Goal: Task Accomplishment & Management: Use online tool/utility

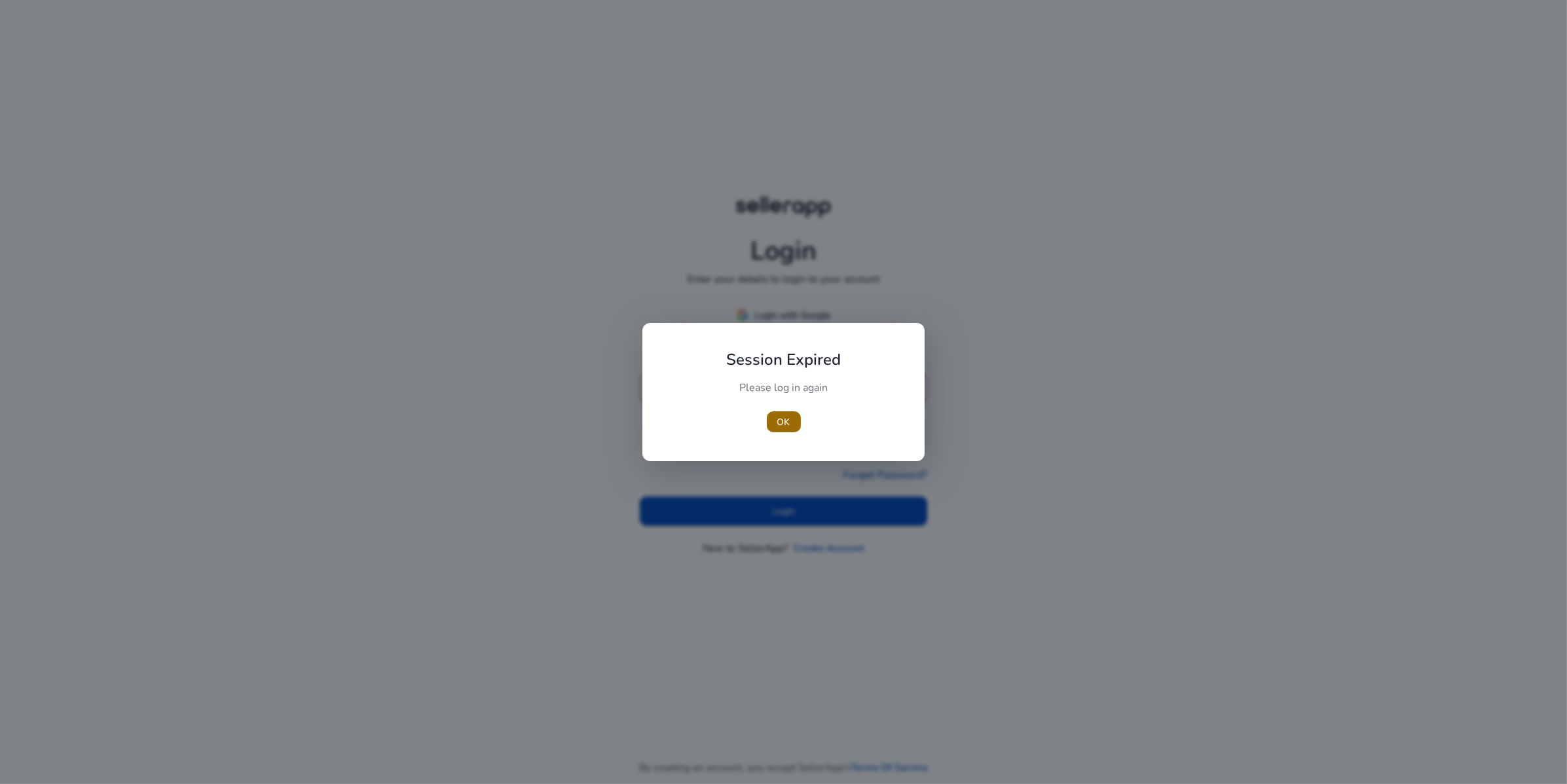
click at [773, 419] on span "button" at bounding box center [784, 421] width 34 height 31
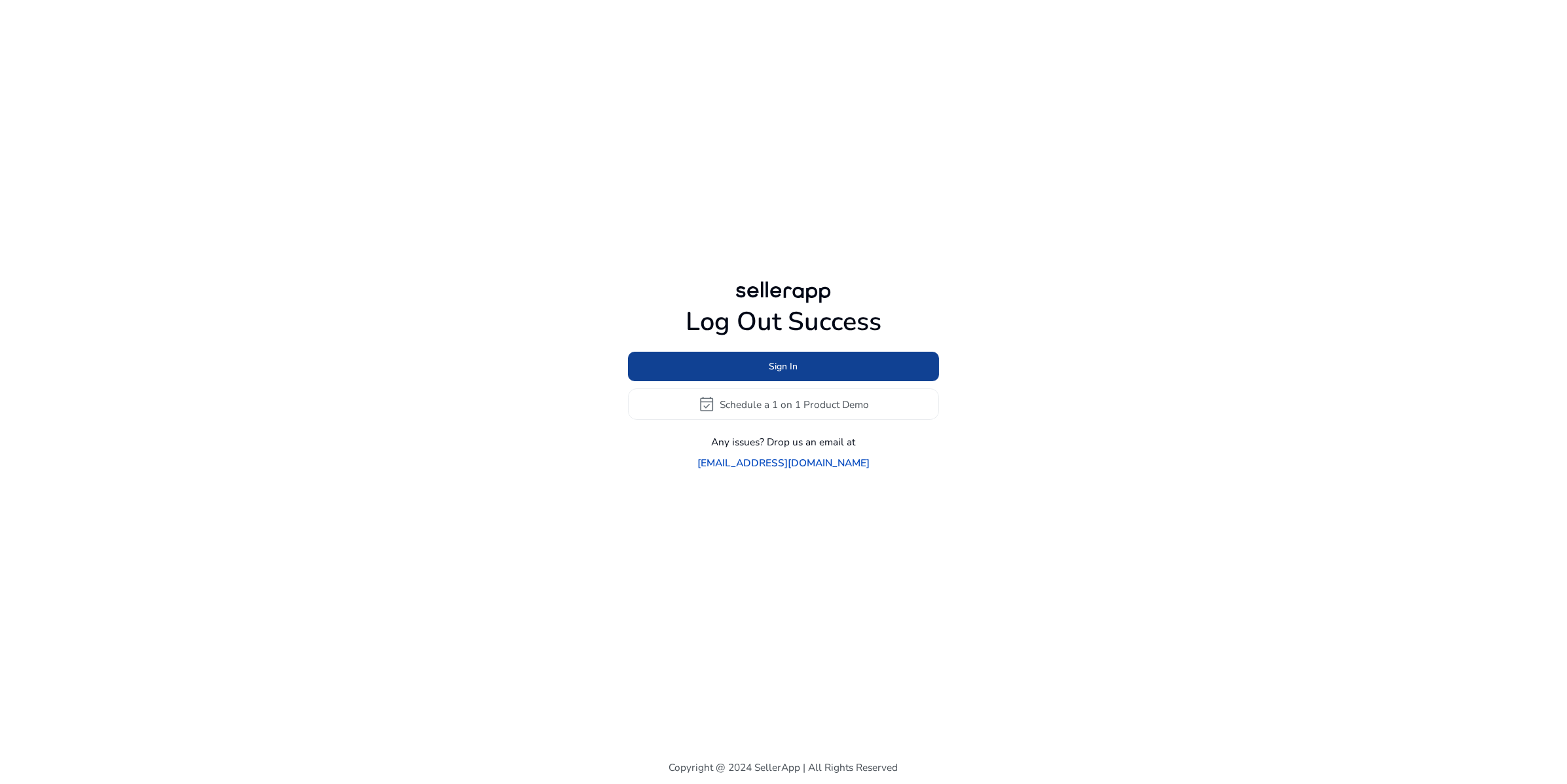
click at [798, 365] on span at bounding box center [784, 366] width 311 height 31
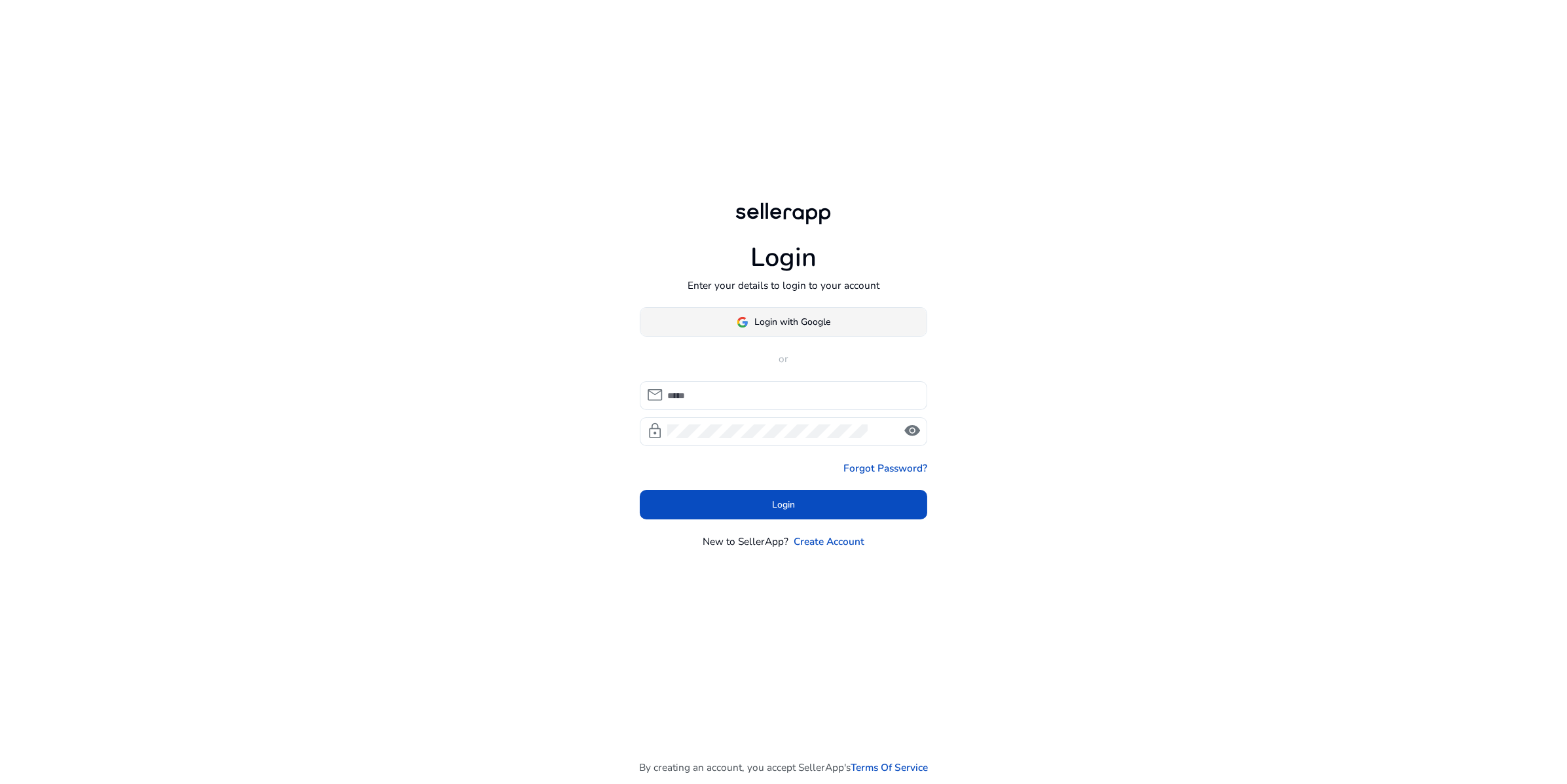
click at [774, 328] on span "Login with Google" at bounding box center [792, 321] width 76 height 13
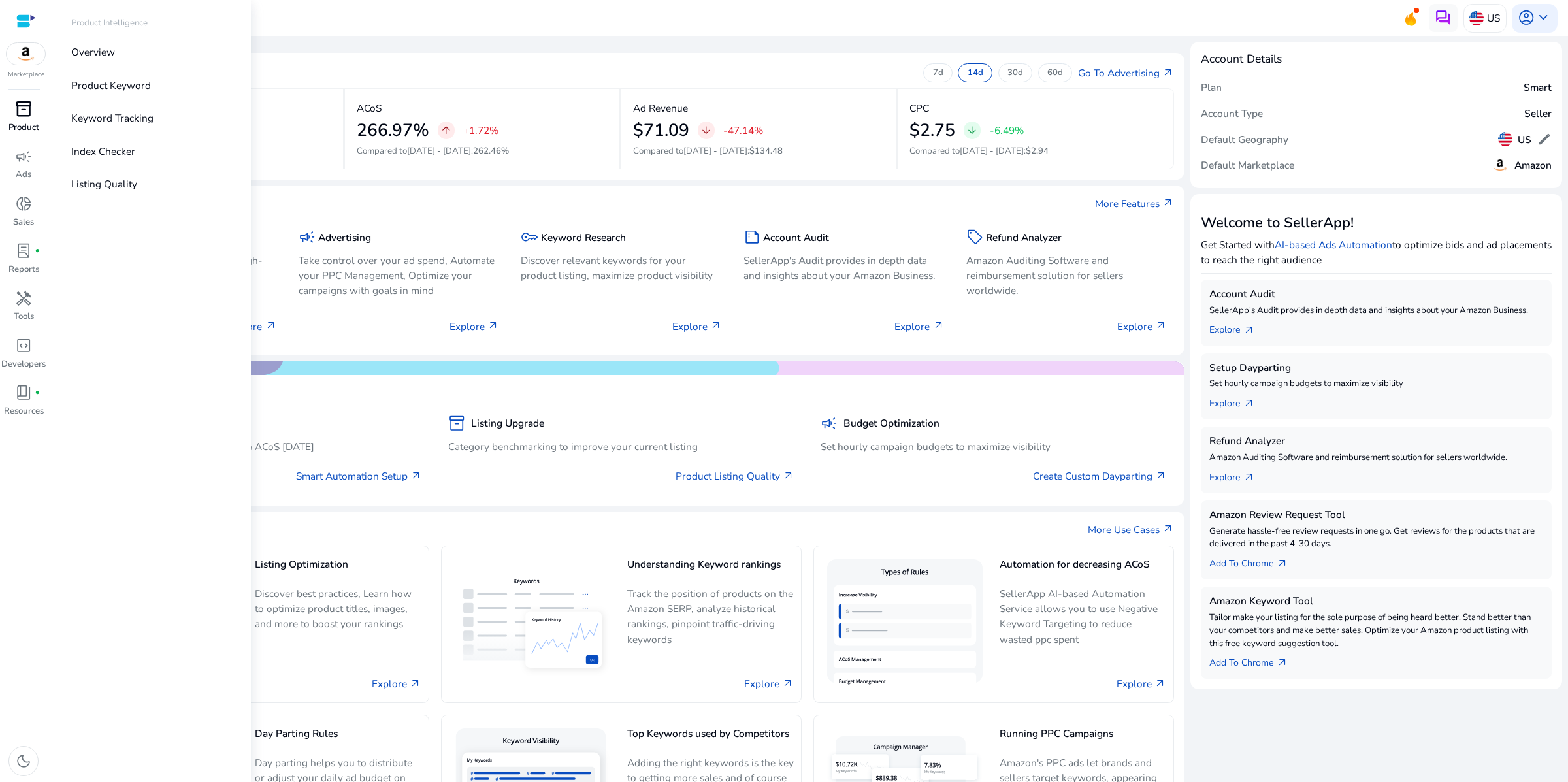
click at [23, 118] on span "inventory_2" at bounding box center [23, 108] width 17 height 17
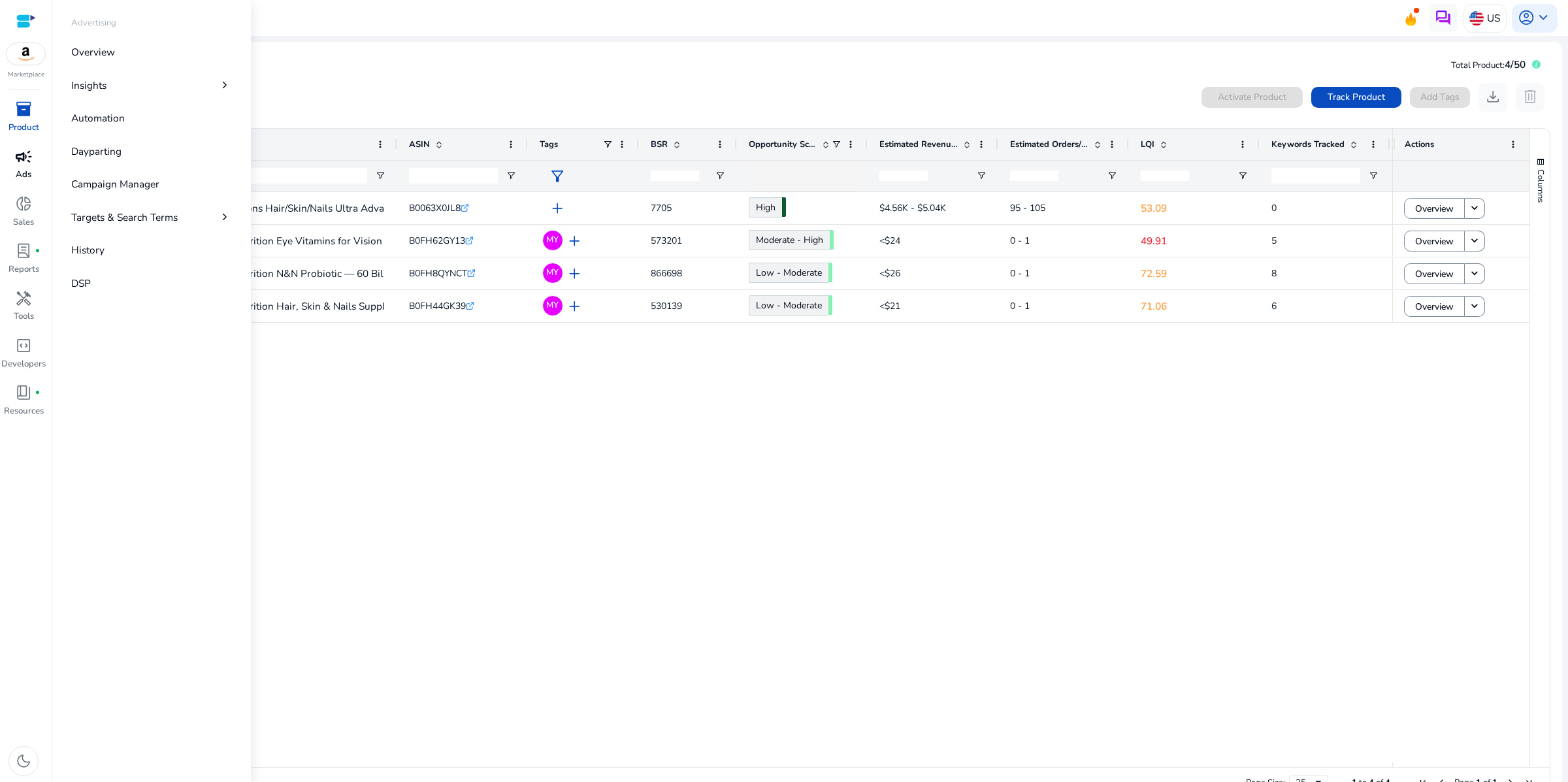
click at [15, 165] on span "campaign" at bounding box center [23, 156] width 17 height 17
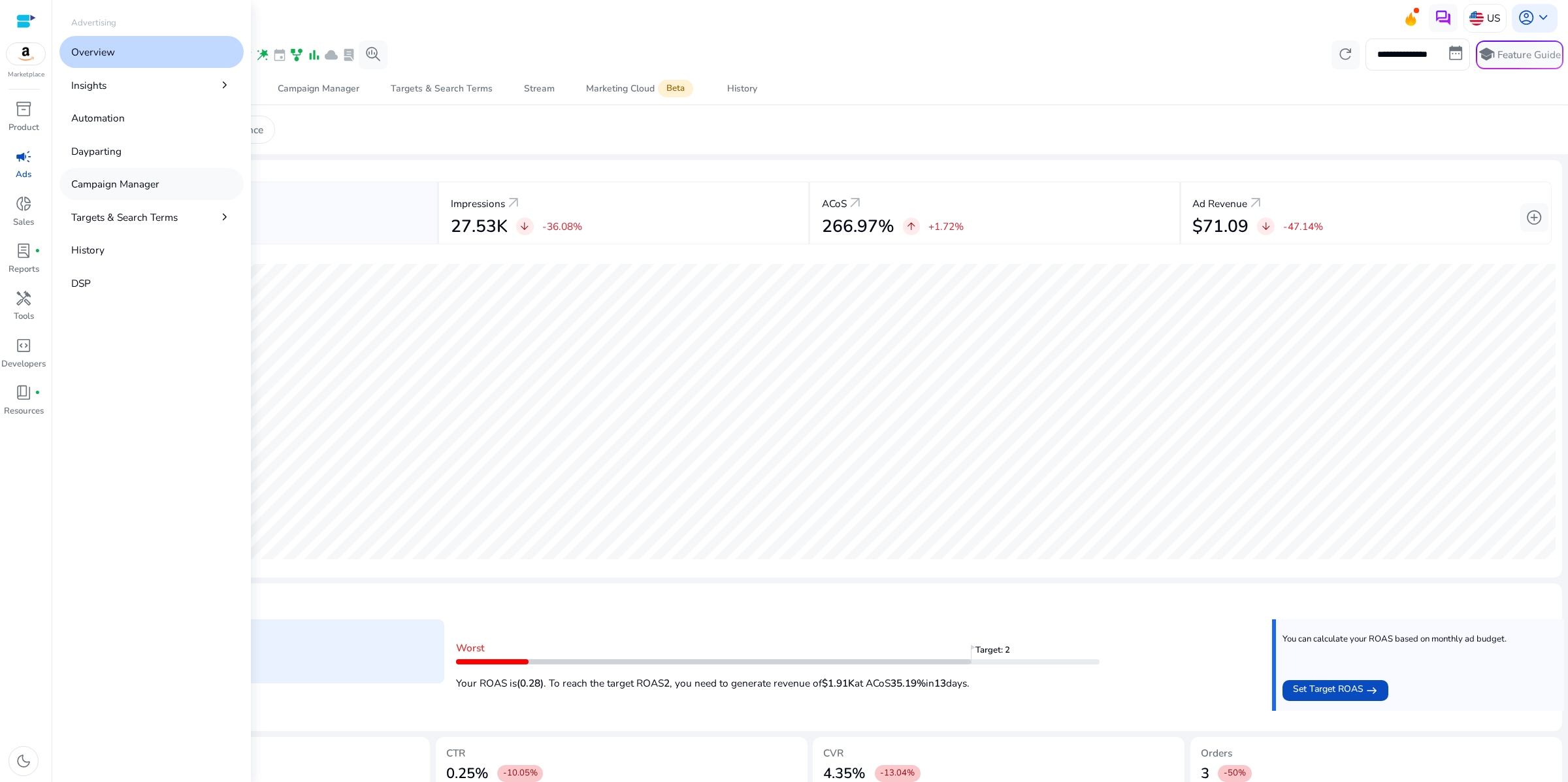
click at [147, 192] on p "Campaign Manager" at bounding box center [114, 184] width 88 height 15
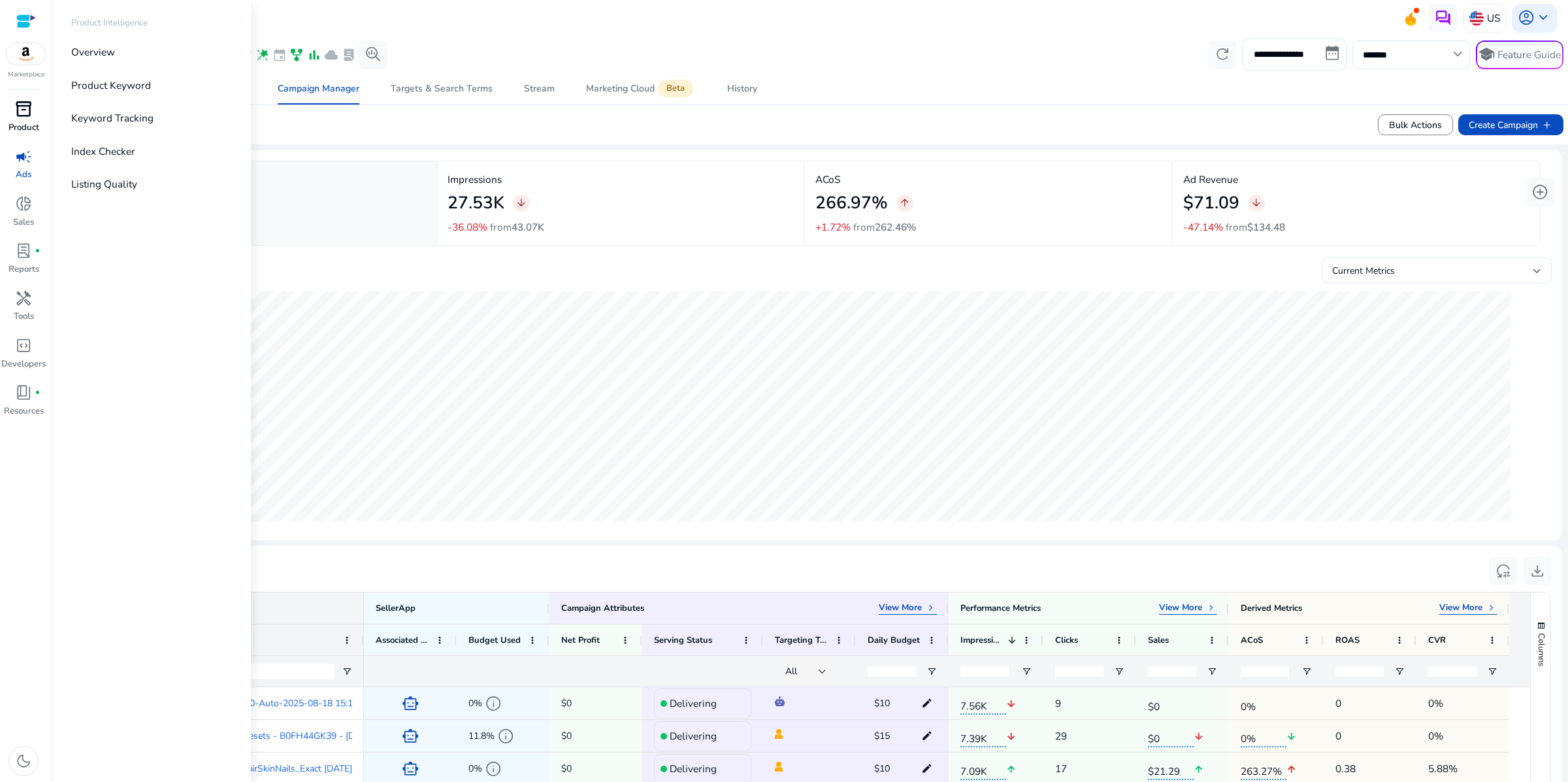
click at [15, 118] on span "inventory_2" at bounding box center [23, 108] width 17 height 17
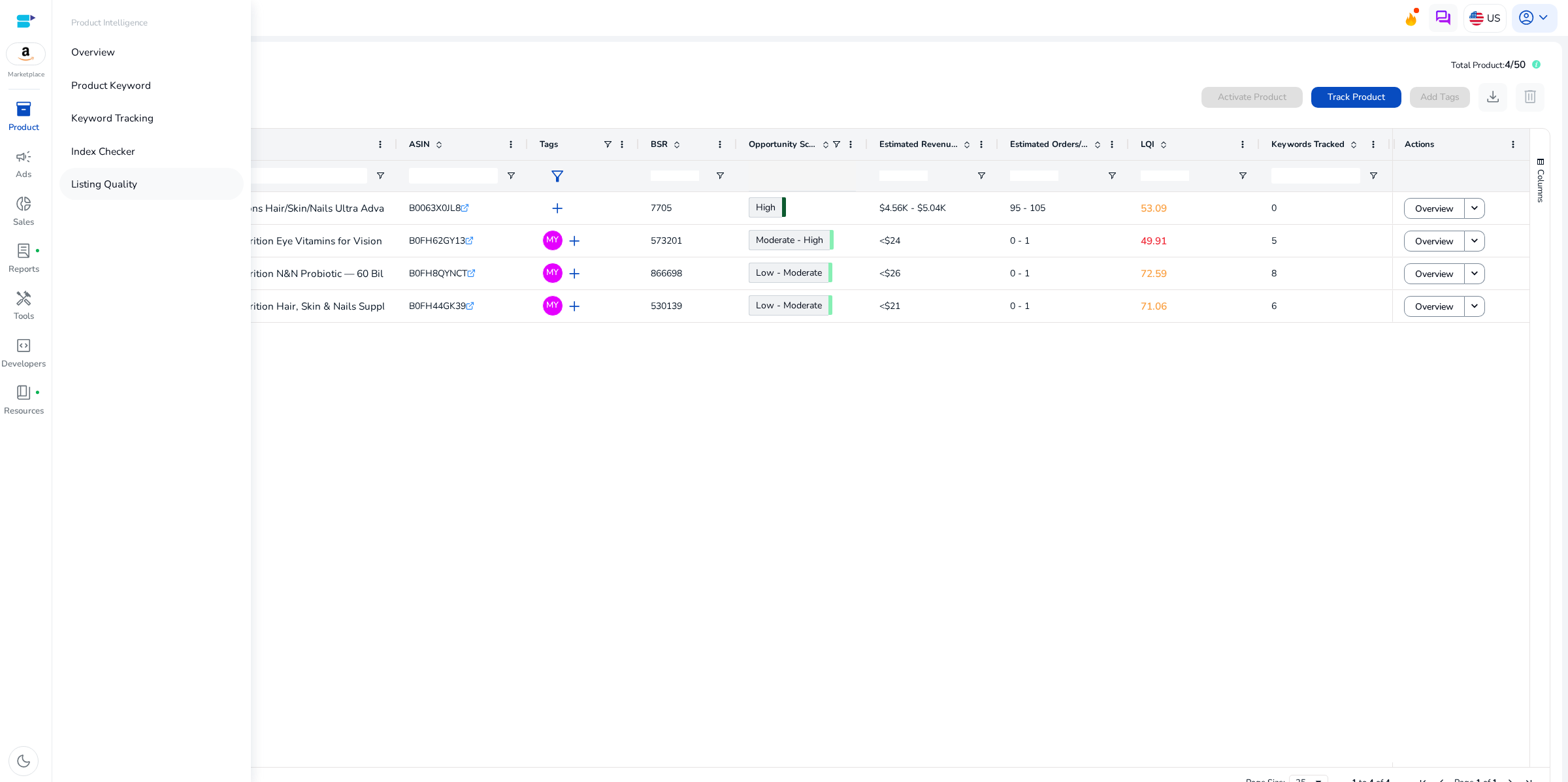
click at [121, 199] on link "Listing Quality" at bounding box center [152, 184] width 184 height 32
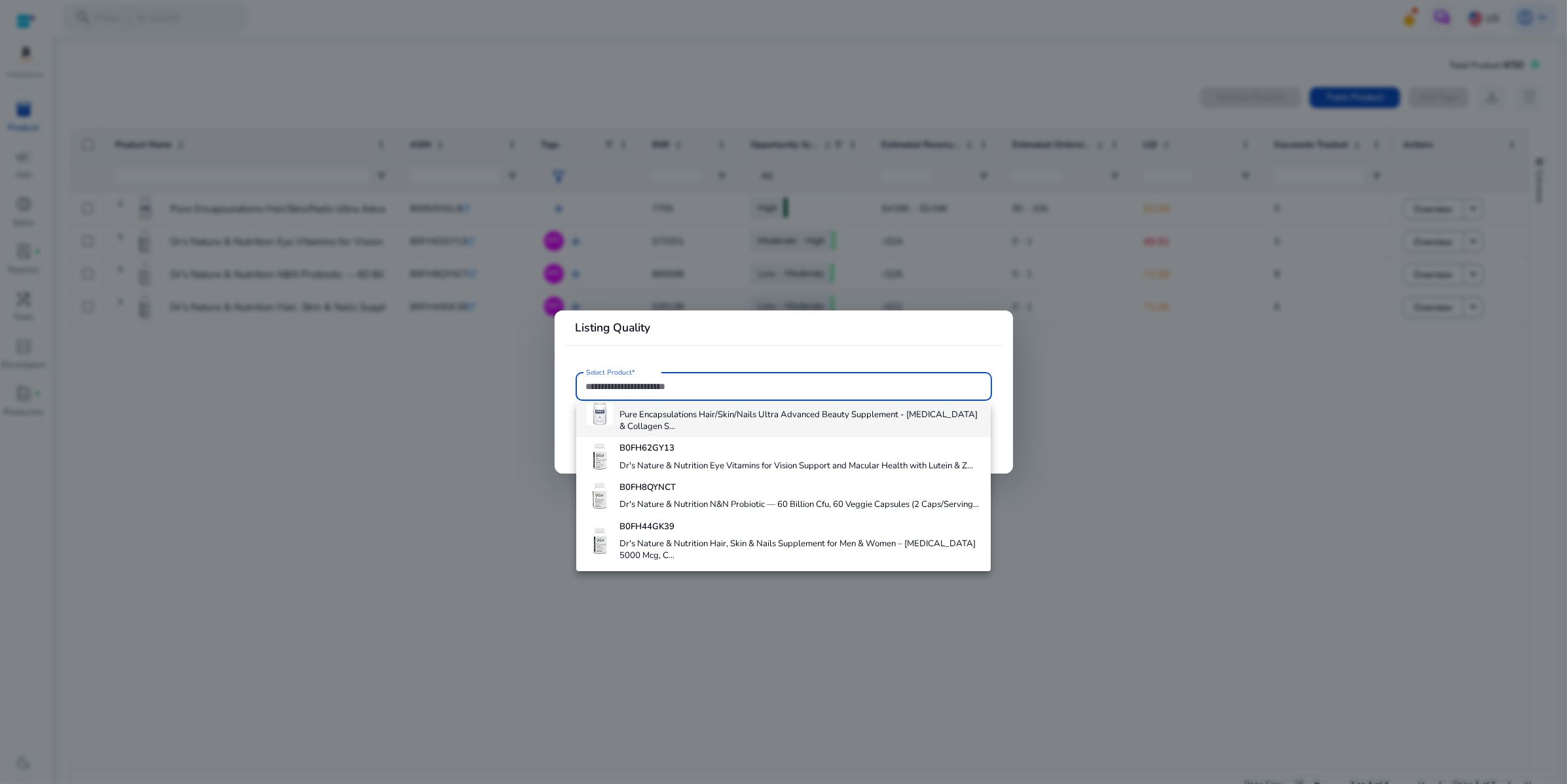
scroll to position [147, 0]
click at [680, 538] on h4 "Dr's Nature & Nutrition Hair, Skin & Nails Supplement for Men & Women – [MEDICA…" at bounding box center [800, 549] width 360 height 23
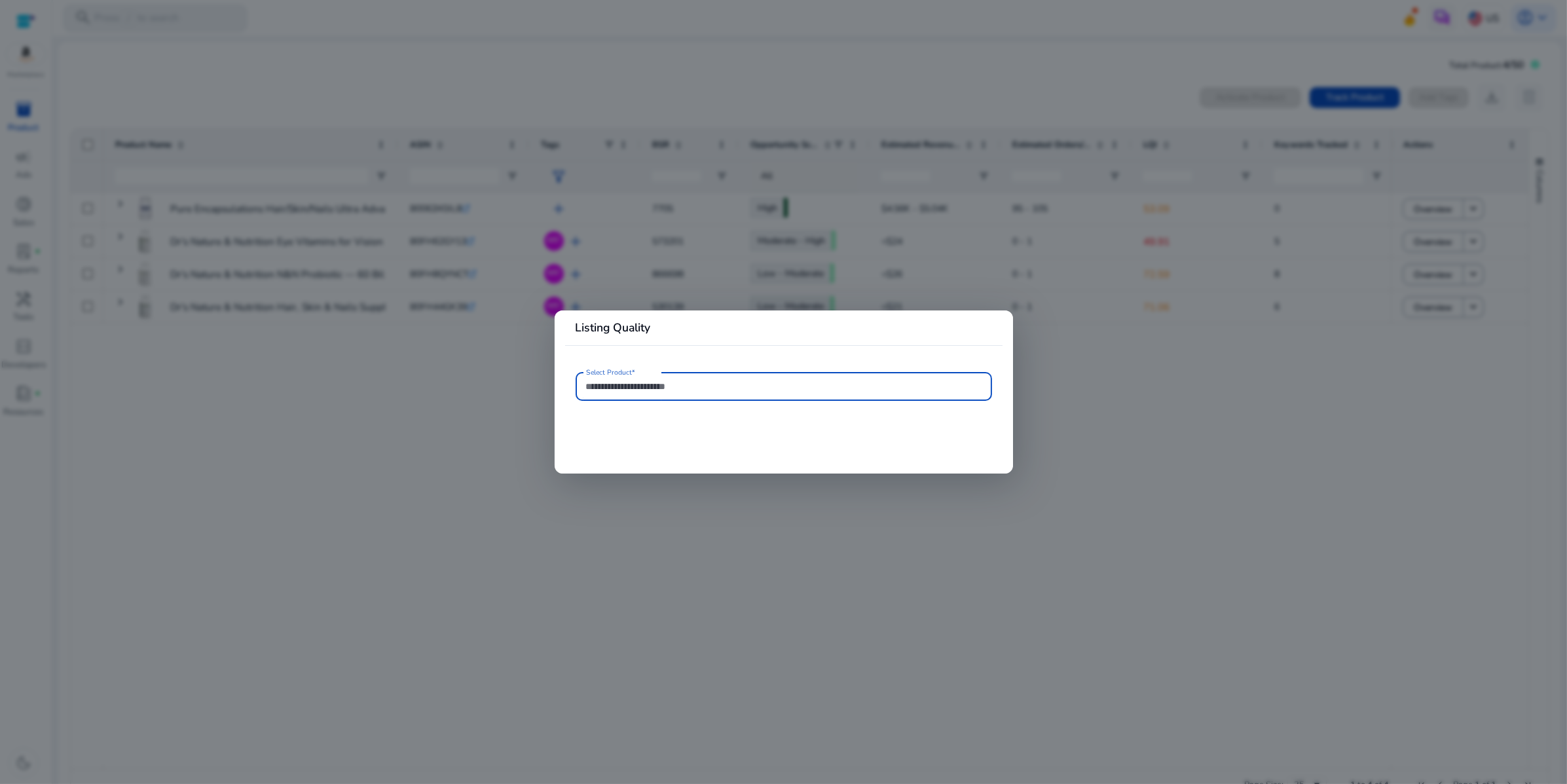
type input "**********"
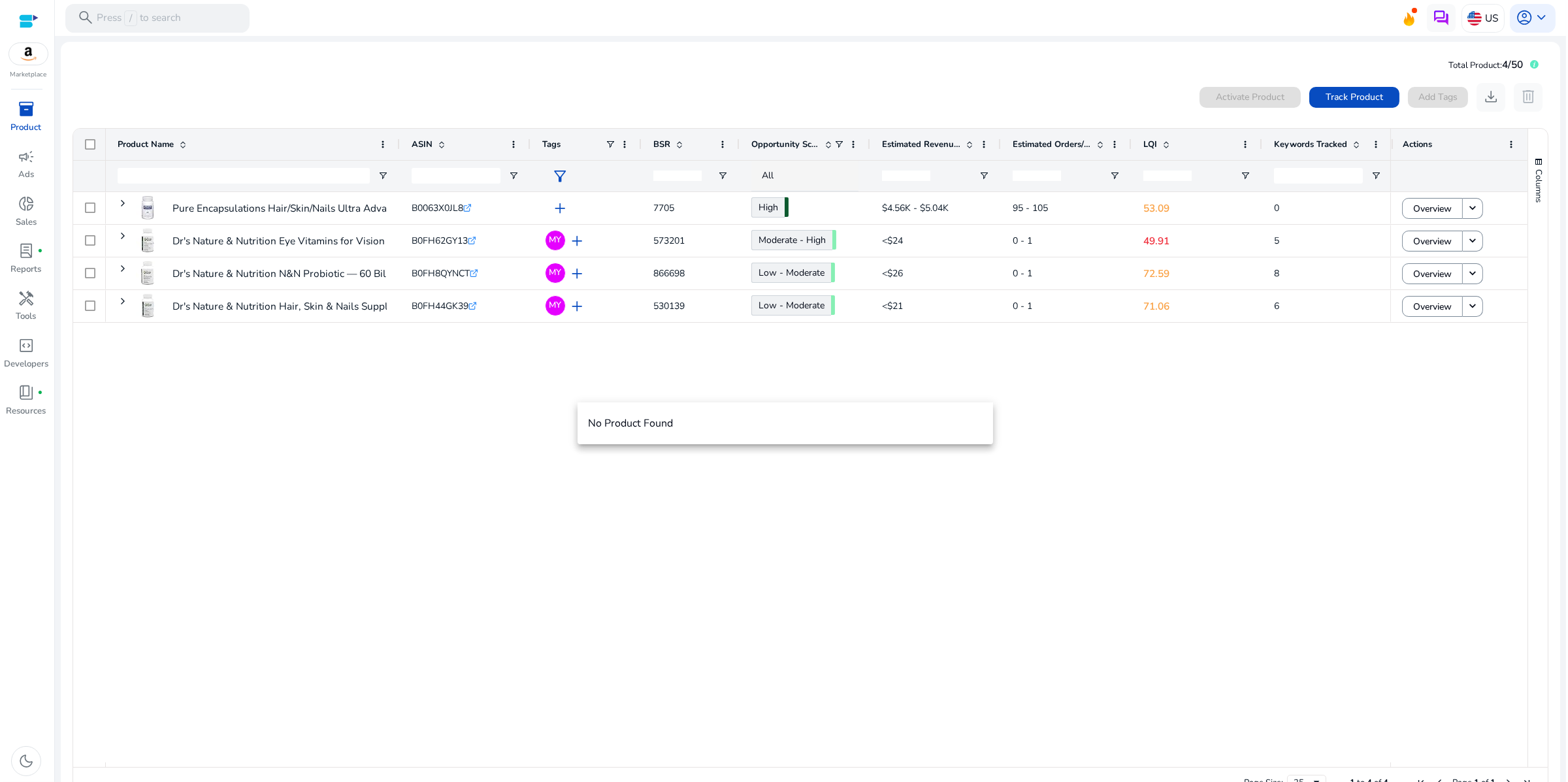
scroll to position [0, 0]
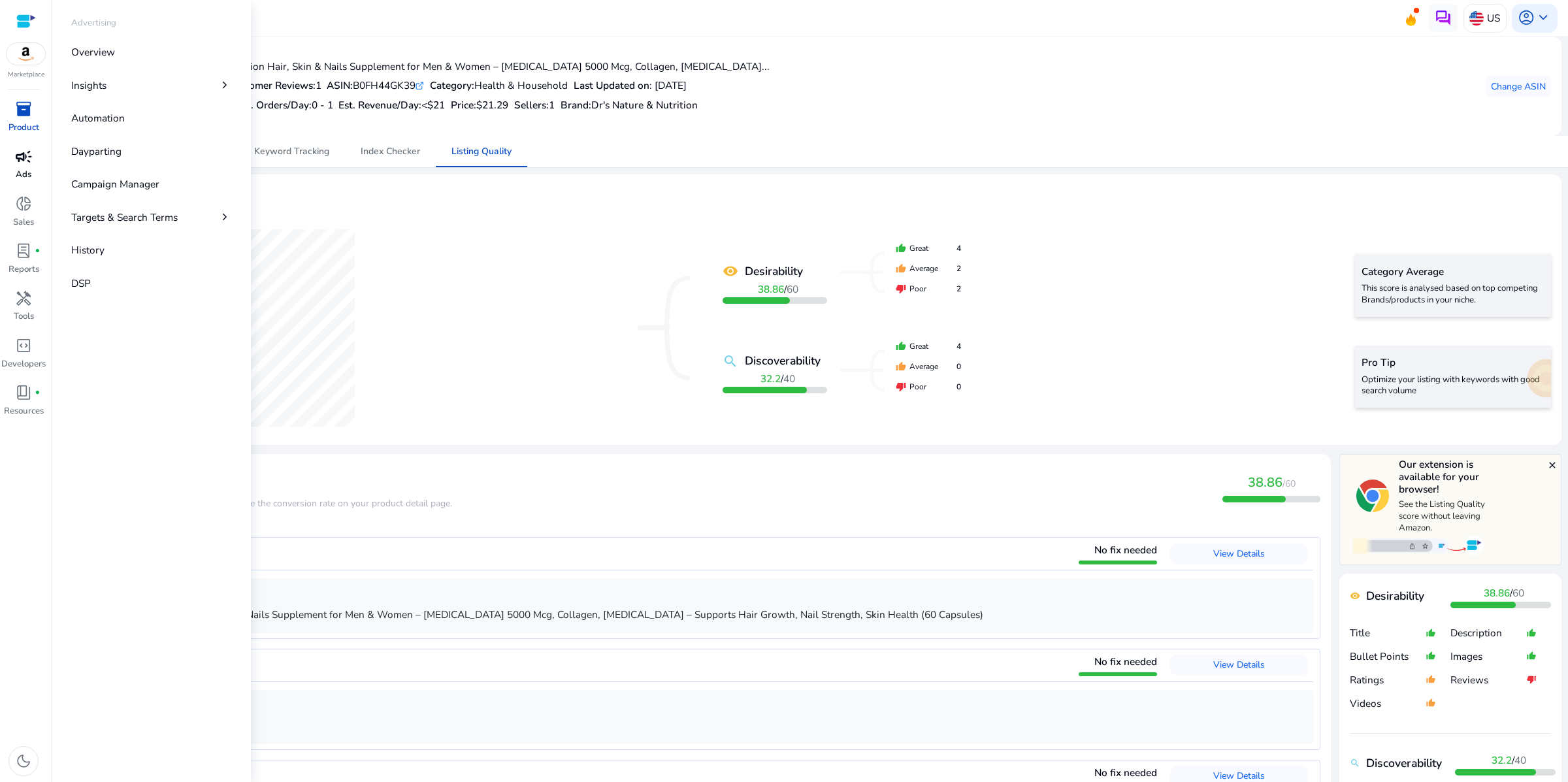
click at [29, 165] on span "campaign" at bounding box center [23, 156] width 17 height 17
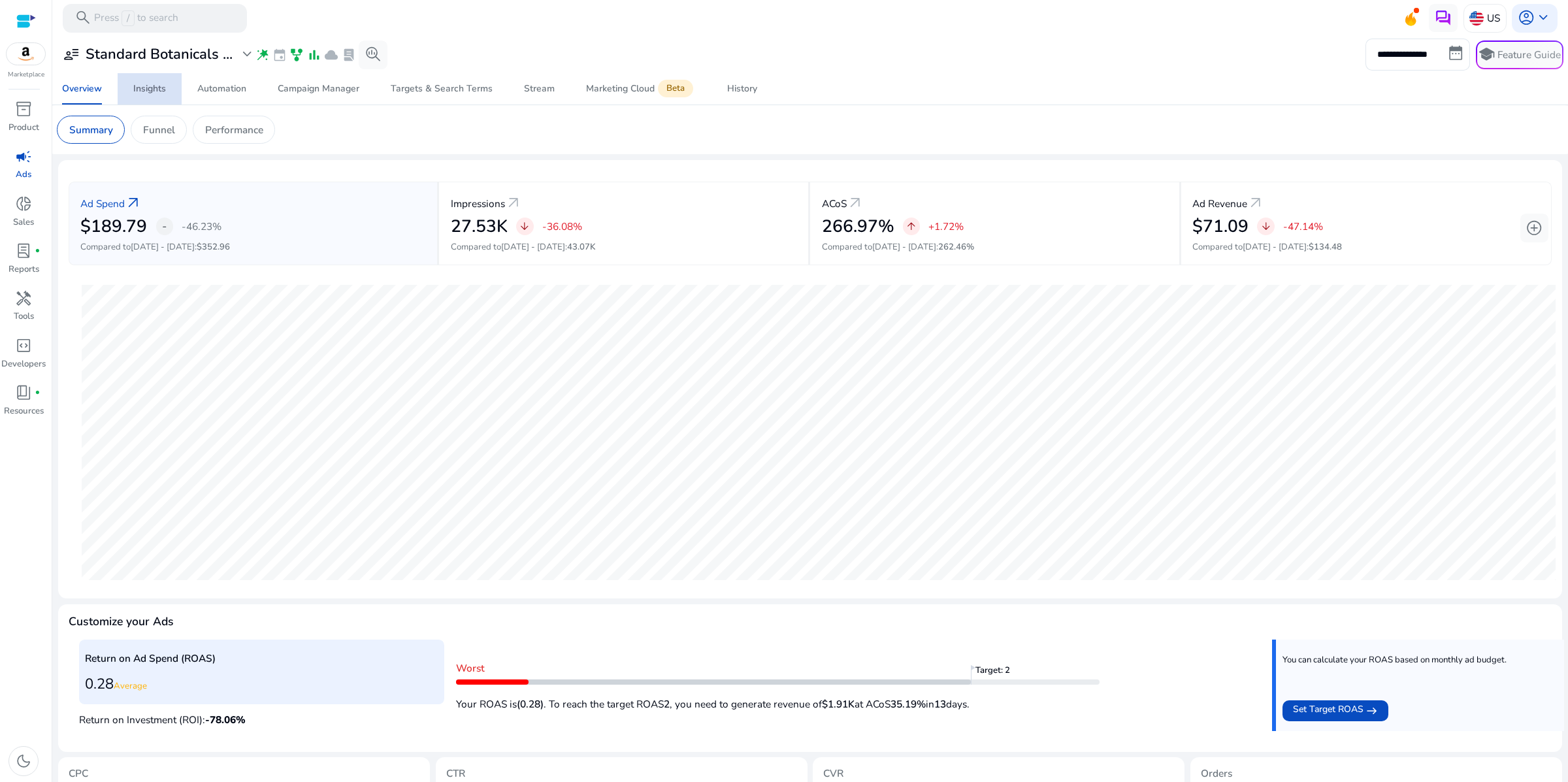
click at [153, 93] on div "Insights" at bounding box center [149, 89] width 33 height 9
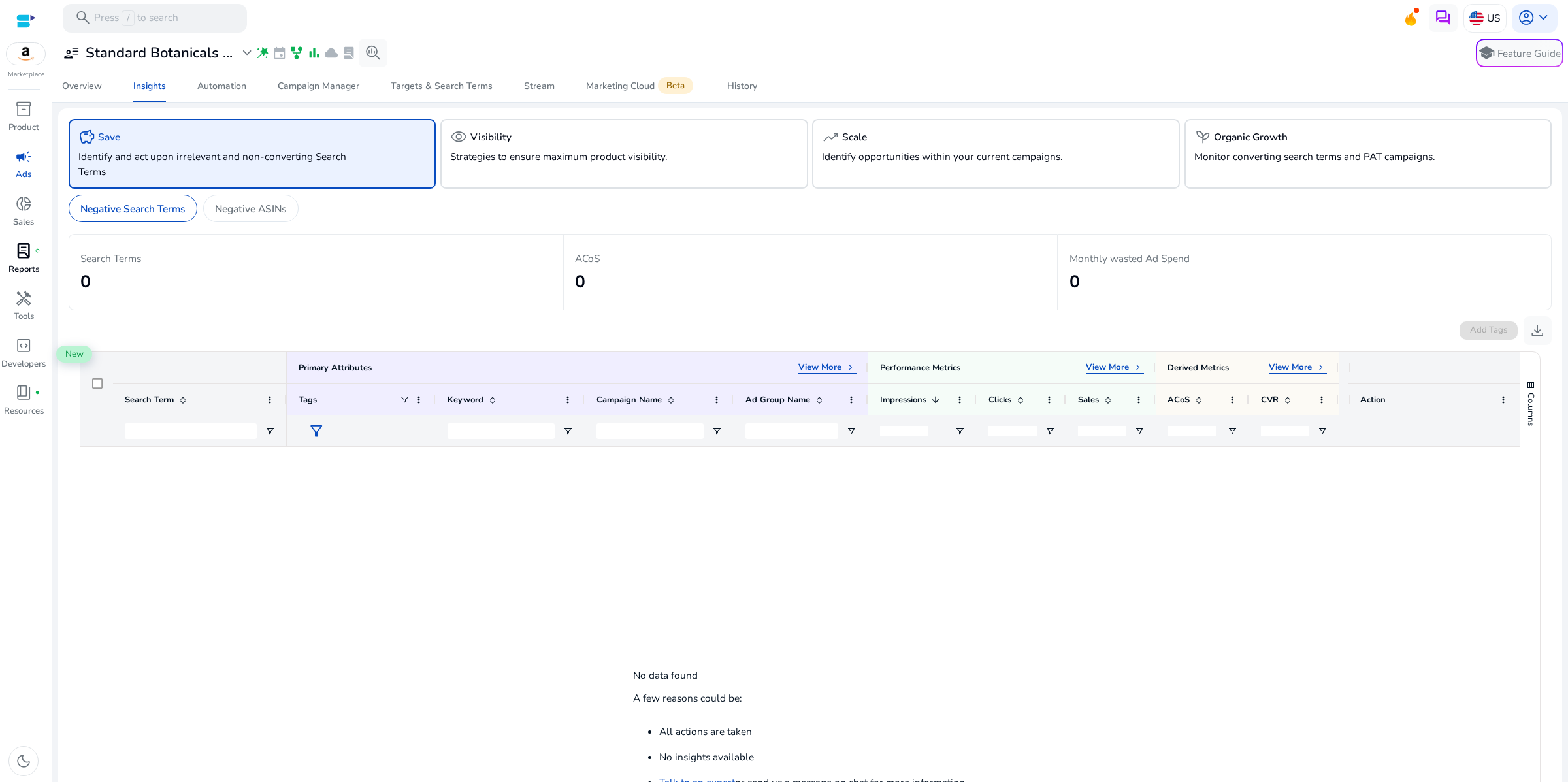
click at [30, 259] on span "lab_profile" at bounding box center [23, 250] width 17 height 17
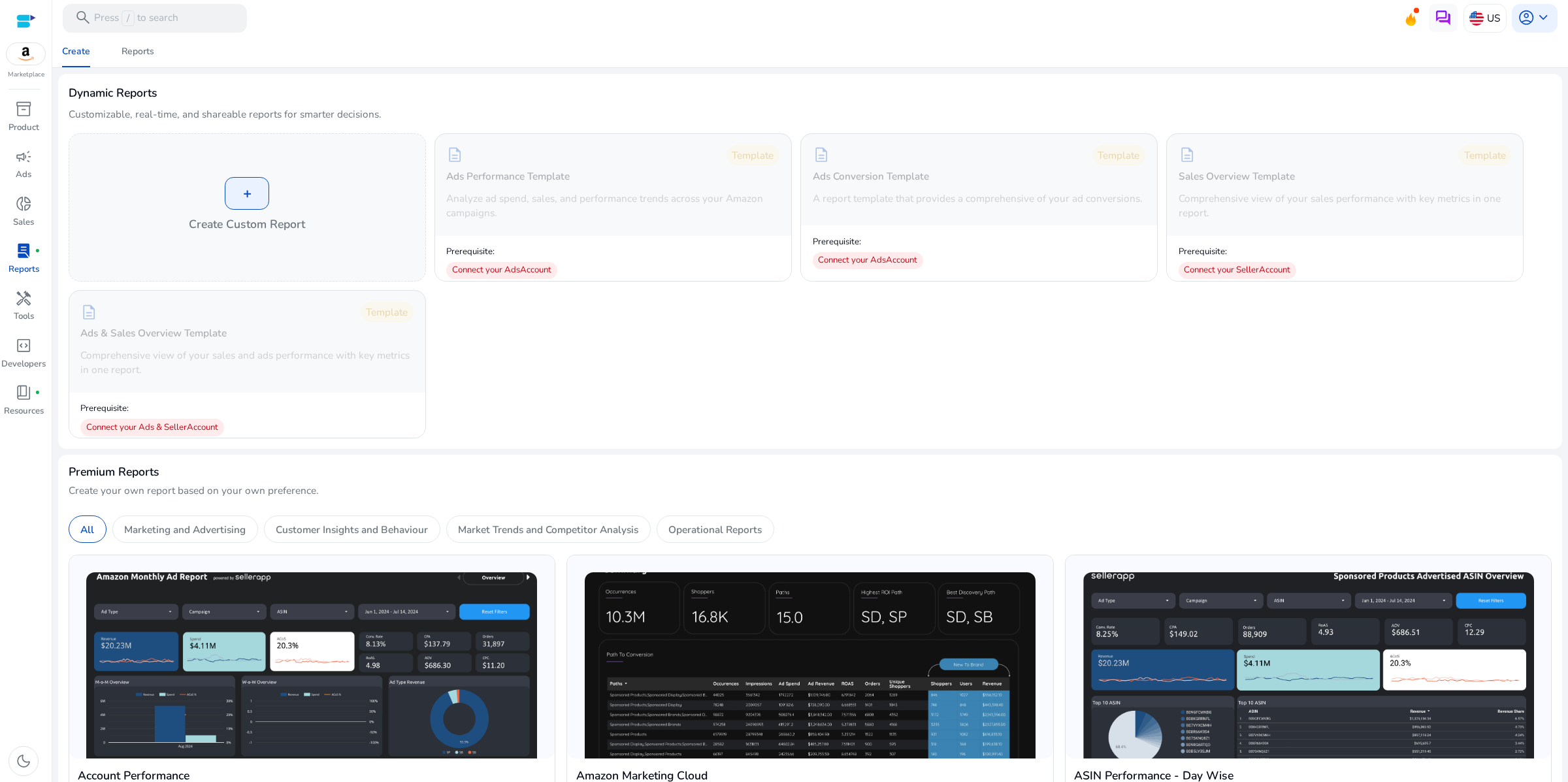
click at [639, 391] on div "+ Create Custom Report description Template Ads Performance Template Analyze ad…" at bounding box center [810, 285] width 1483 height 305
click at [579, 420] on div "+ Create Custom Report description Template Ads Performance Template Analyze ad…" at bounding box center [810, 285] width 1483 height 305
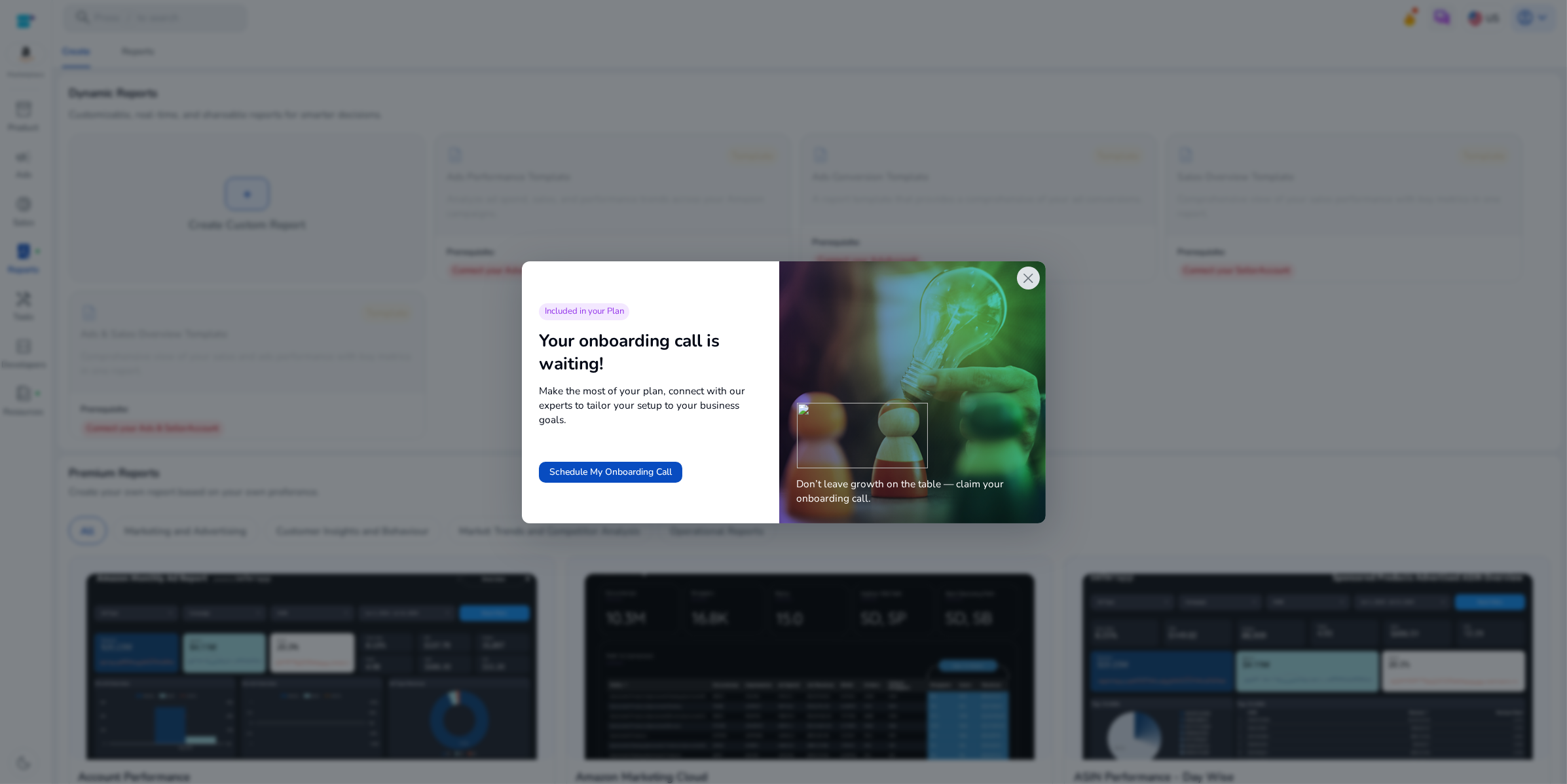
click at [799, 160] on div at bounding box center [784, 392] width 1567 height 784
click at [1020, 281] on span "close" at bounding box center [1028, 277] width 17 height 17
